Goal: Find contact information: Find specific page/section

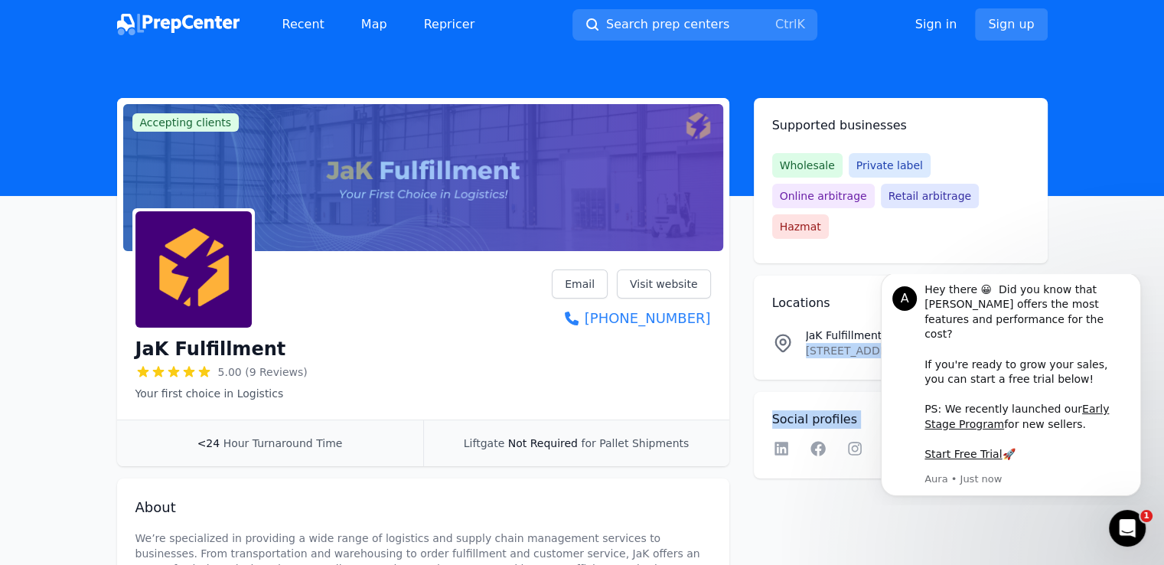
drag, startPoint x: 1664, startPoint y: 593, endPoint x: 1861, endPoint y: 598, distance: 196.8
click at [1135, 279] on icon "Dismiss notification" at bounding box center [1136, 276] width 5 height 5
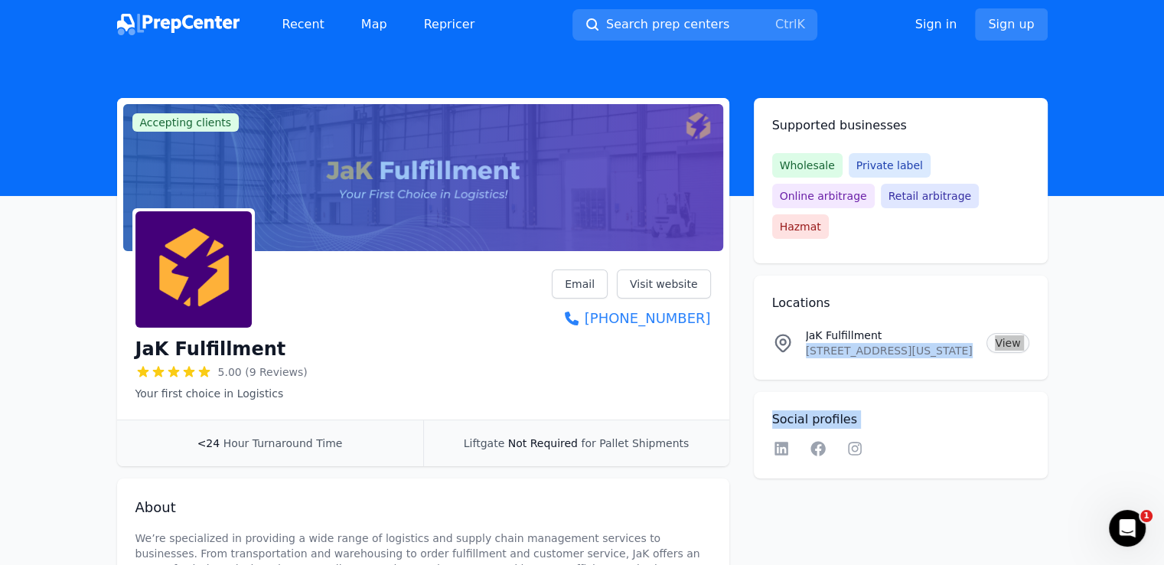
click at [1009, 333] on link "View" at bounding box center [1008, 343] width 42 height 20
click at [897, 354] on div "Supported businesses Wholesale Private label Online arbitrage Retail arbitrage …" at bounding box center [901, 288] width 294 height 380
drag, startPoint x: 807, startPoint y: 322, endPoint x: 944, endPoint y: 325, distance: 137.1
click at [944, 343] on p "[STREET_ADDRESS][US_STATE]" at bounding box center [890, 350] width 169 height 15
click at [947, 343] on p "[STREET_ADDRESS][US_STATE]" at bounding box center [890, 350] width 169 height 15
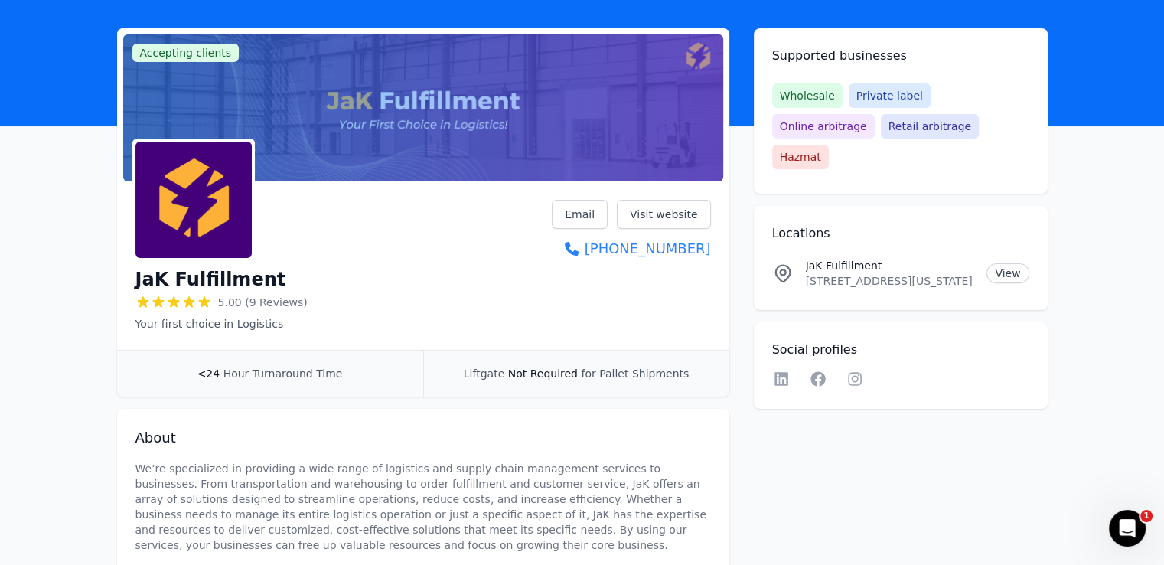
scroll to position [67, 0]
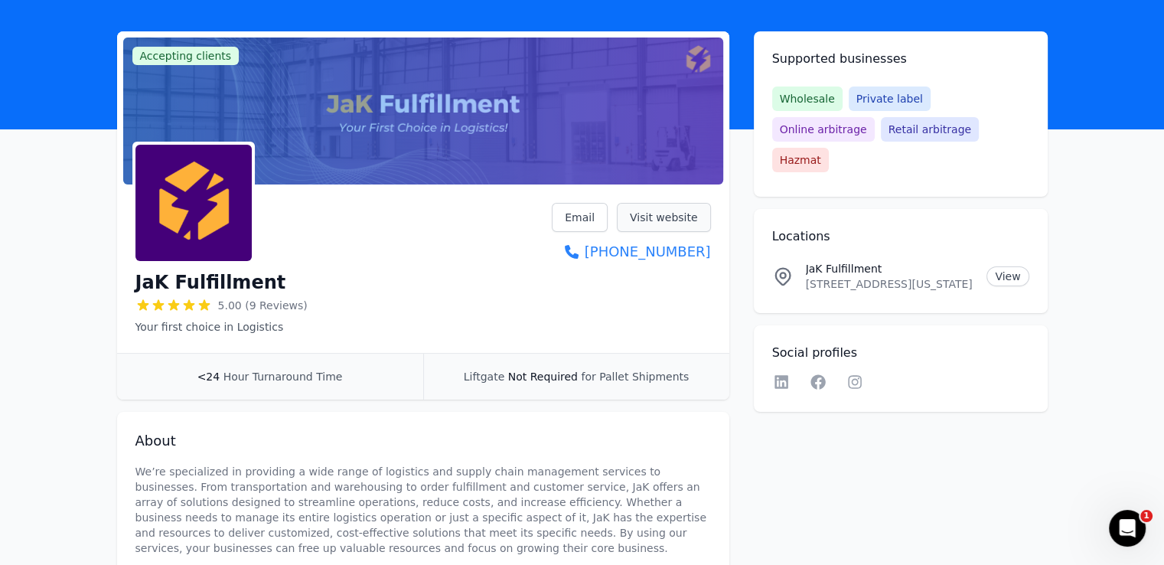
click at [659, 215] on link "Visit website" at bounding box center [664, 217] width 94 height 29
drag, startPoint x: 808, startPoint y: 256, endPoint x: 926, endPoint y: 259, distance: 117.9
click at [926, 276] on p "[STREET_ADDRESS][US_STATE]" at bounding box center [890, 283] width 169 height 15
copy p "[STREET_ADDRESS]"
